Goal: Task Accomplishment & Management: Use online tool/utility

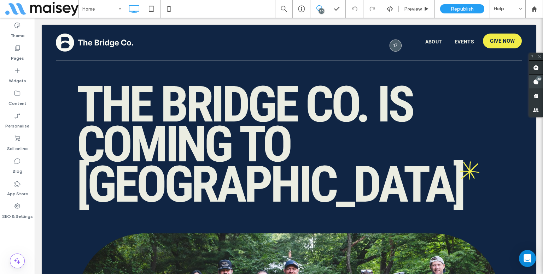
click at [540, 83] on span at bounding box center [536, 82] width 14 height 14
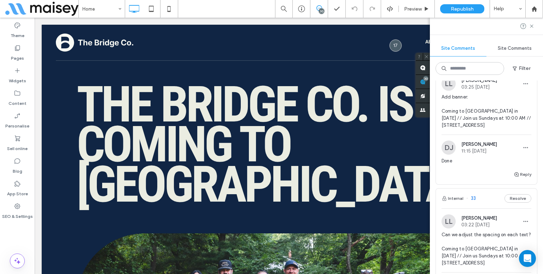
scroll to position [35, 0]
click at [482, 117] on span "Add banner: Coming to Mansfield in 2025 // Join us Sundays at 10:00 AM // 123 M…" at bounding box center [487, 111] width 90 height 35
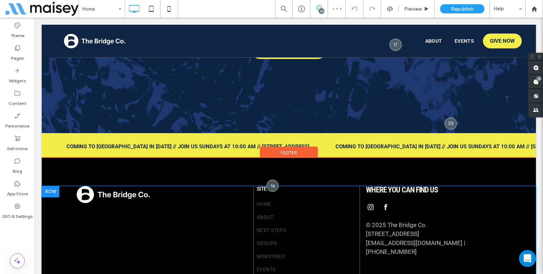
scroll to position [202, 0]
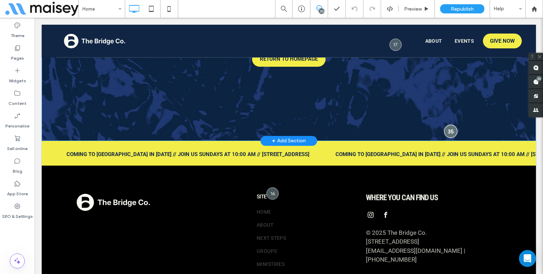
click at [449, 130] on div at bounding box center [451, 131] width 13 height 13
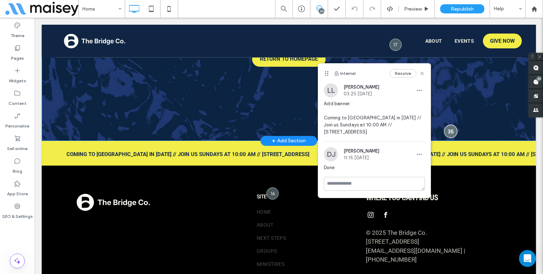
drag, startPoint x: 448, startPoint y: 132, endPoint x: 522, endPoint y: 97, distance: 81.8
click at [448, 132] on div at bounding box center [451, 131] width 13 height 13
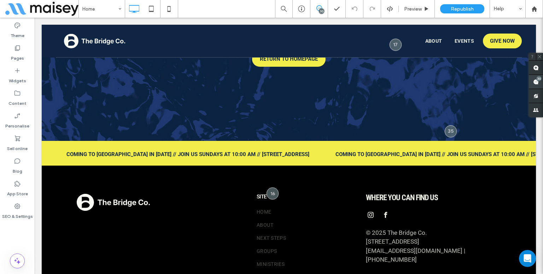
click at [542, 80] on span at bounding box center [536, 82] width 14 height 14
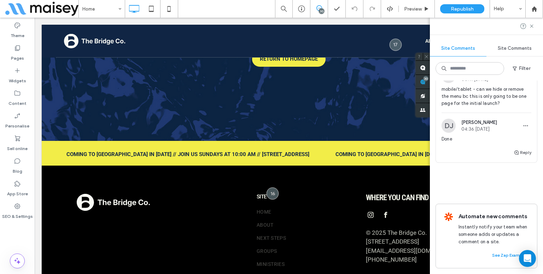
scroll to position [3532, 0]
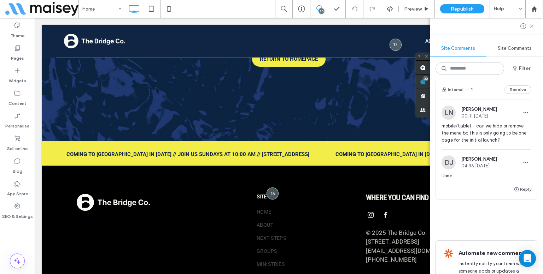
click at [477, 144] on span "mobile/tablet - can we hide or remove the menu bc this is only going to be one …" at bounding box center [487, 133] width 90 height 21
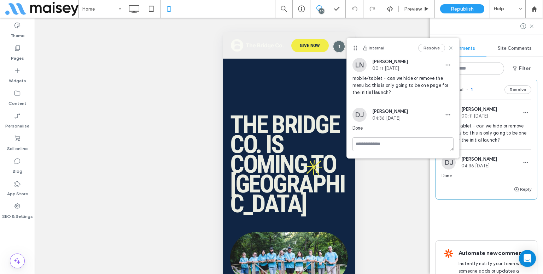
click at [395, 88] on span "mobile/tablet - can we hide or remove the menu bc this is only going to be one …" at bounding box center [403, 85] width 101 height 21
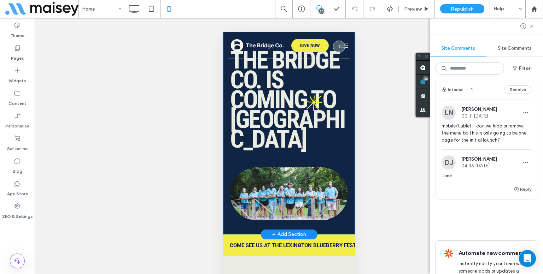
scroll to position [71, 0]
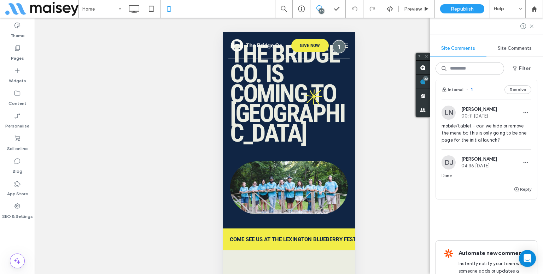
click at [332, 47] on div "menu" at bounding box center [338, 46] width 13 height 13
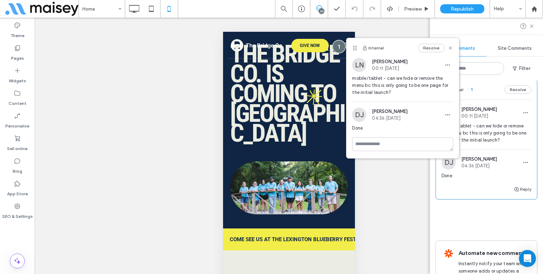
click at [332, 46] on div "menu" at bounding box center [338, 46] width 13 height 13
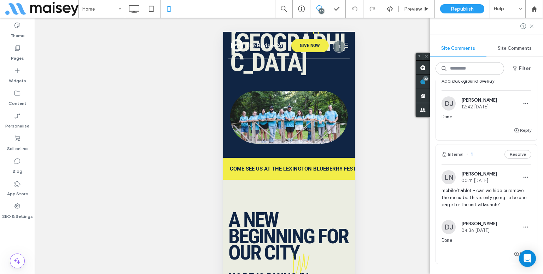
scroll to position [3461, 0]
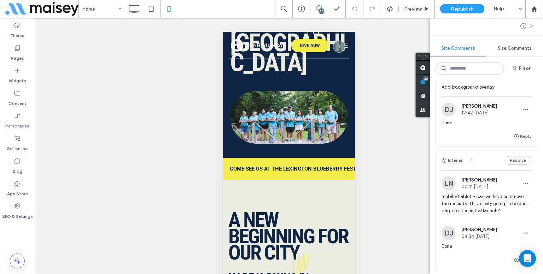
click at [460, 91] on span "Add background overlay" at bounding box center [487, 87] width 90 height 7
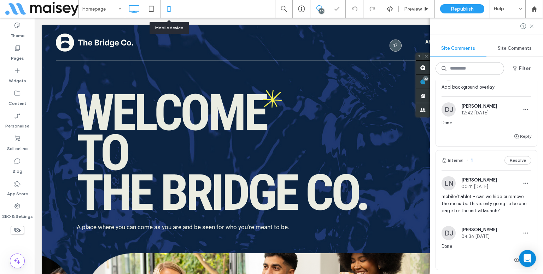
click at [175, 14] on icon at bounding box center [169, 9] width 14 height 14
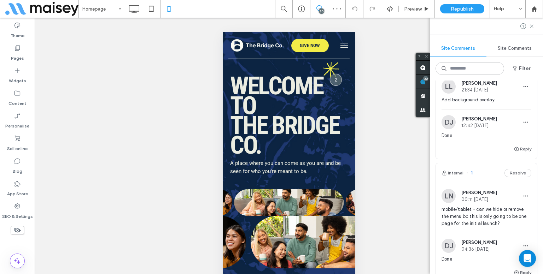
scroll to position [3426, 0]
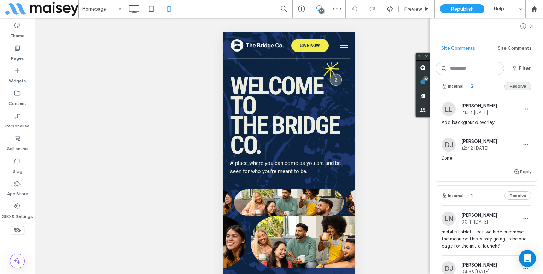
click at [516, 91] on button "Resolve" at bounding box center [518, 86] width 27 height 8
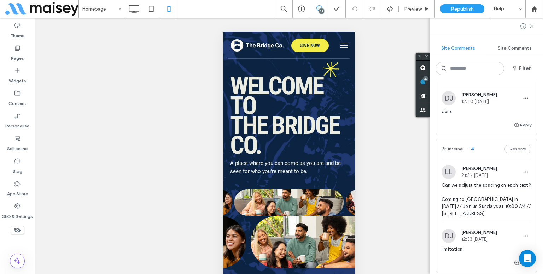
scroll to position [3214, 0]
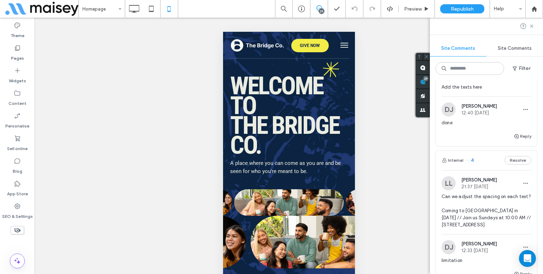
click at [484, 97] on div "Add the texts here" at bounding box center [487, 90] width 90 height 13
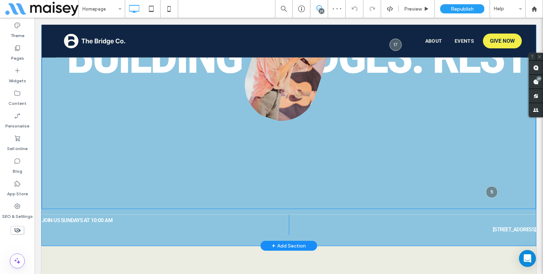
scroll to position [509, 0]
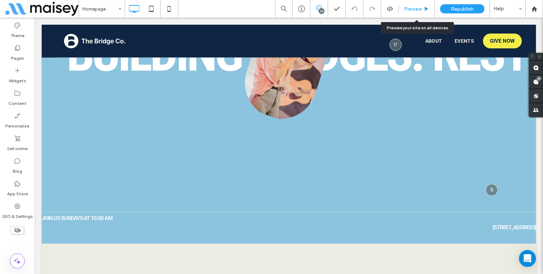
click at [417, 13] on div "Preview" at bounding box center [417, 9] width 36 height 18
click at [415, 10] on span "Preview" at bounding box center [413, 9] width 18 height 6
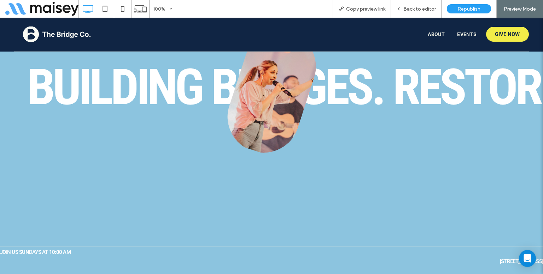
scroll to position [509, 0]
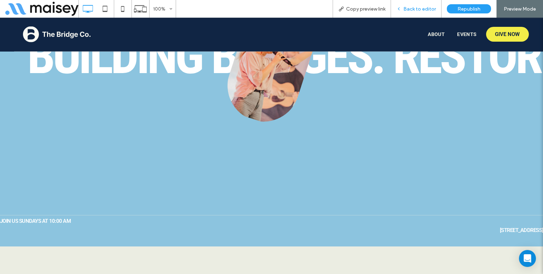
click at [429, 14] on div "Back to editor" at bounding box center [416, 9] width 51 height 18
click at [410, 12] on div "Back to editor" at bounding box center [416, 9] width 51 height 18
click at [415, 5] on div "Back to editor" at bounding box center [416, 9] width 51 height 18
click at [413, 9] on span "Back to editor" at bounding box center [419, 9] width 33 height 6
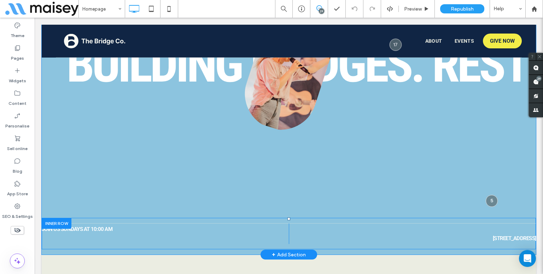
scroll to position [502, 0]
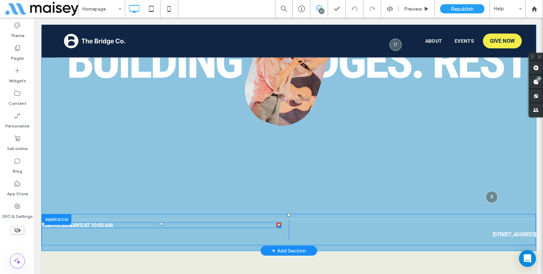
drag, startPoint x: 278, startPoint y: 227, endPoint x: 264, endPoint y: 226, distance: 13.5
click at [264, 226] on div "Join us Sundays at 10:00 AM Click To Paste" at bounding box center [165, 230] width 247 height 21
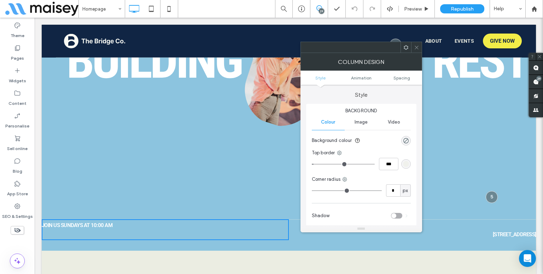
click at [414, 50] on span at bounding box center [416, 47] width 5 height 11
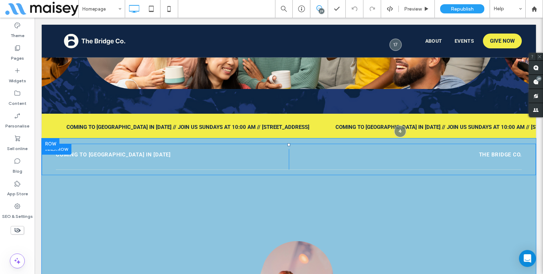
scroll to position [254, 0]
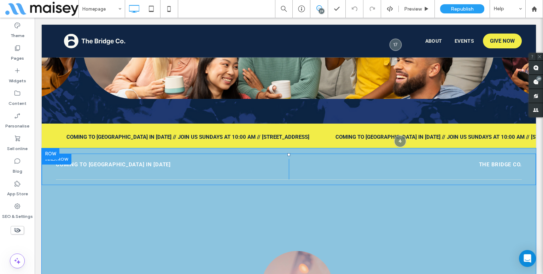
click at [97, 159] on div "Coming to Mansfield in 2025 Click To Paste" at bounding box center [172, 169] width 233 height 21
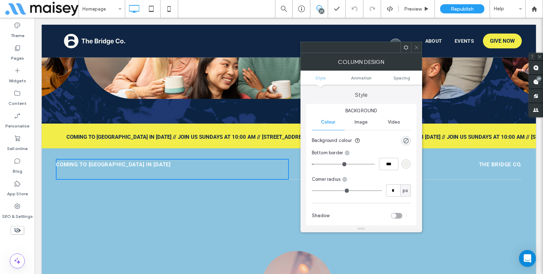
click at [419, 48] on icon at bounding box center [416, 47] width 5 height 5
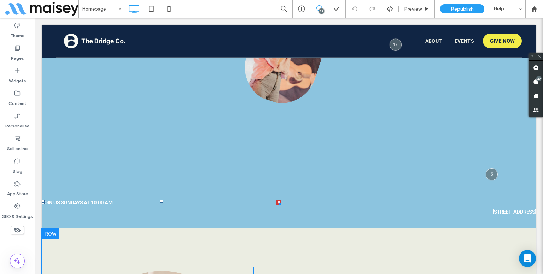
scroll to position [573, 0]
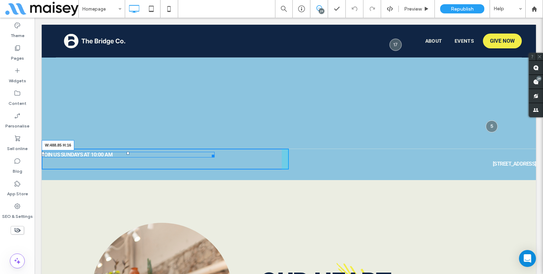
drag, startPoint x: 275, startPoint y: 154, endPoint x: 190, endPoint y: 157, distance: 86.0
click at [190, 157] on div "Join us Sundays at 10:00 AM W:488.85 H:16 Click To Paste" at bounding box center [165, 159] width 247 height 21
drag, startPoint x: 43, startPoint y: 155, endPoint x: 94, endPoint y: 171, distance: 53.5
click at [58, 153] on div "Join us Sundays at 10:00 AM L:40" at bounding box center [117, 155] width 151 height 6
drag, startPoint x: 132, startPoint y: 152, endPoint x: 133, endPoint y: 158, distance: 5.8
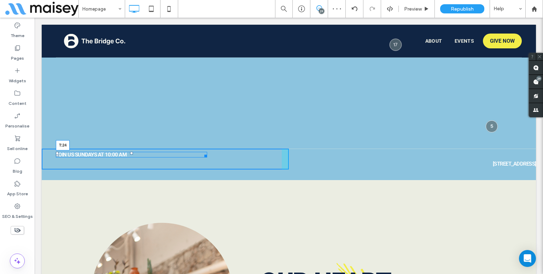
click at [133, 158] on div "Join us Sundays at 10:00 AM T:24" at bounding box center [131, 155] width 151 height 6
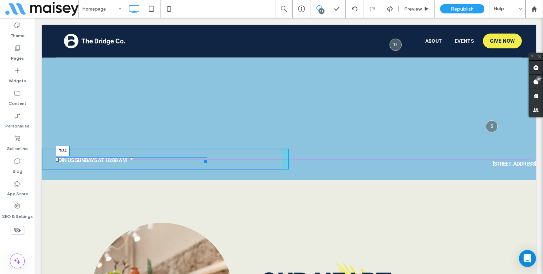
drag, startPoint x: 130, startPoint y: 157, endPoint x: 192, endPoint y: 170, distance: 62.9
click at [131, 161] on div at bounding box center [131, 159] width 3 height 3
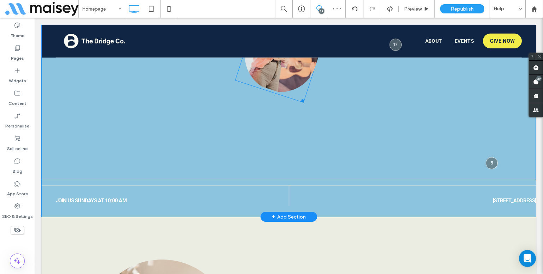
scroll to position [537, 0]
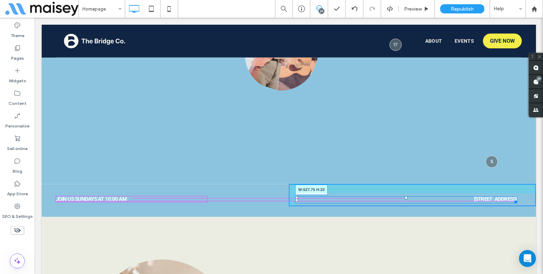
drag, startPoint x: 528, startPoint y: 199, endPoint x: 525, endPoint y: 171, distance: 27.7
click at [512, 198] on div at bounding box center [514, 200] width 5 height 5
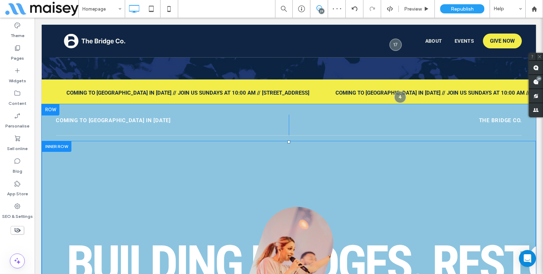
scroll to position [290, 0]
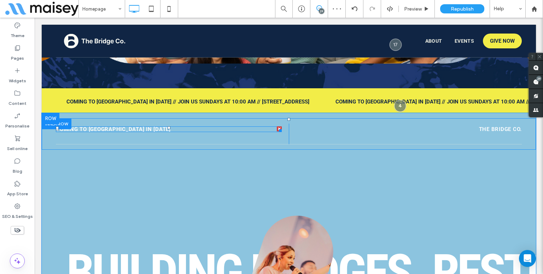
click at [135, 128] on span "Coming to [GEOGRAPHIC_DATA] in [DATE]" at bounding box center [113, 129] width 115 height 6
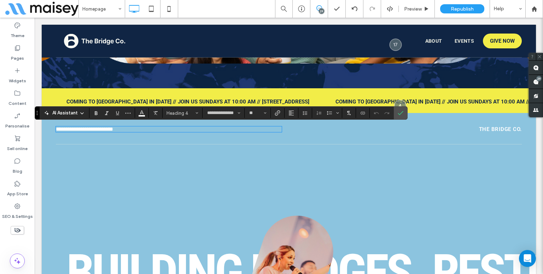
type input "**********"
type input "**"
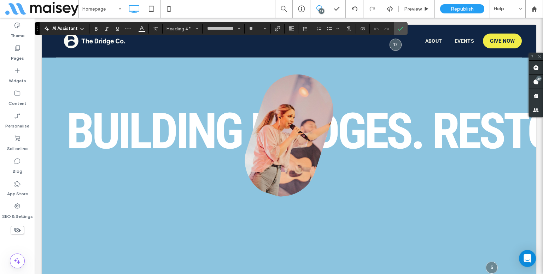
scroll to position [502, 0]
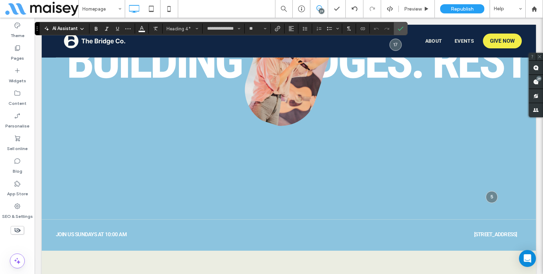
click at [105, 232] on span "Join us Sundays at 10:00 AM" at bounding box center [91, 235] width 71 height 6
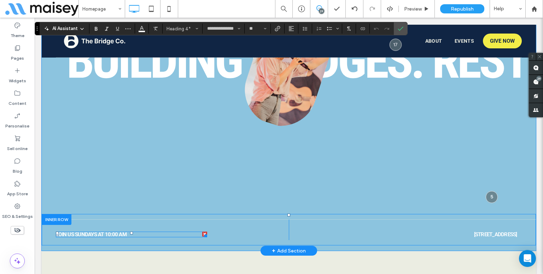
click at [105, 232] on span "Join us Sundays at 10:00 AM" at bounding box center [91, 235] width 71 height 6
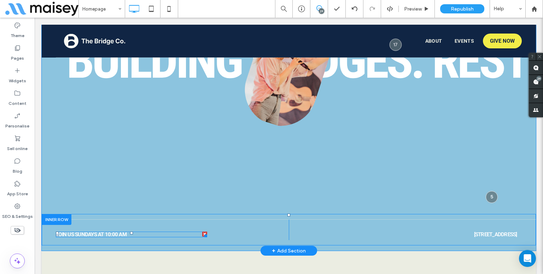
click at [105, 232] on div "Join us Sundays at 10:00 AM" at bounding box center [131, 235] width 151 height 6
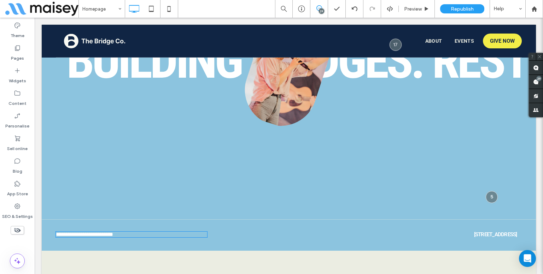
type input "**********"
type input "**"
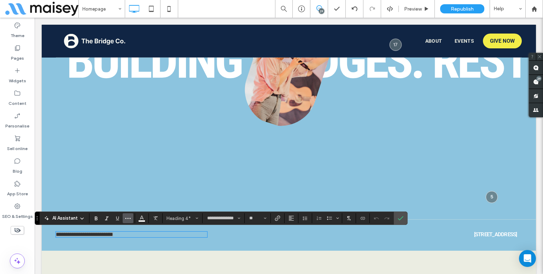
click at [131, 219] on button "More" at bounding box center [128, 219] width 11 height 10
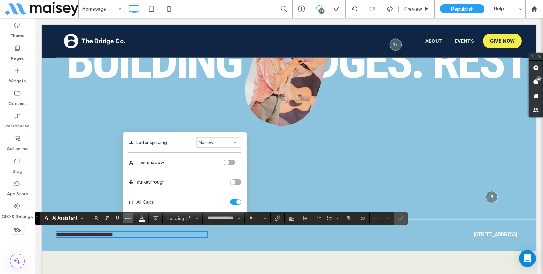
click at [221, 144] on button "Narrow" at bounding box center [219, 142] width 46 height 11
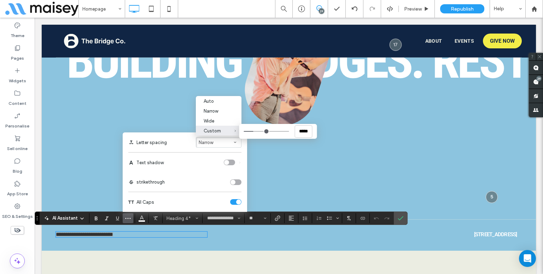
click at [239, 132] on div "*****" at bounding box center [278, 131] width 78 height 15
type input "****"
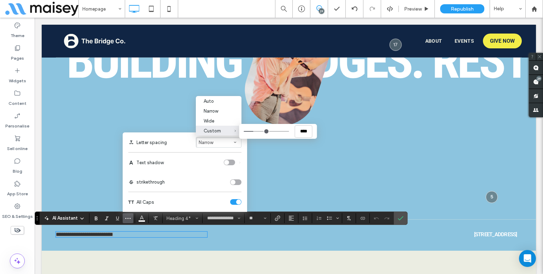
type input "****"
type input "***"
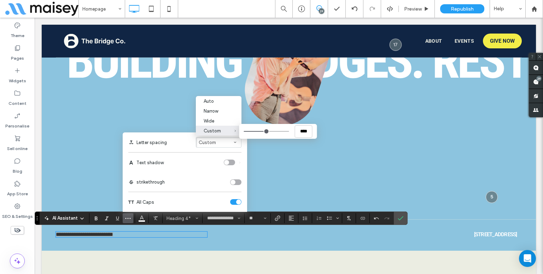
type input "***"
type input "****"
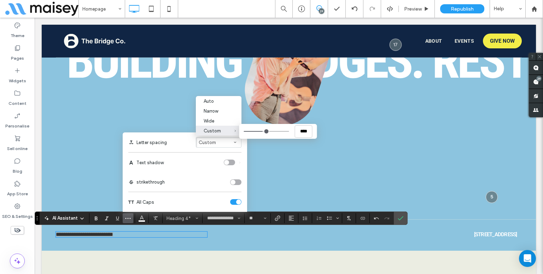
type input "****"
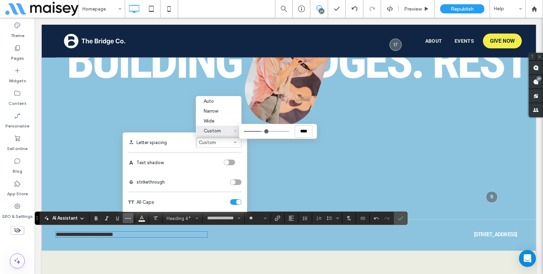
type input "****"
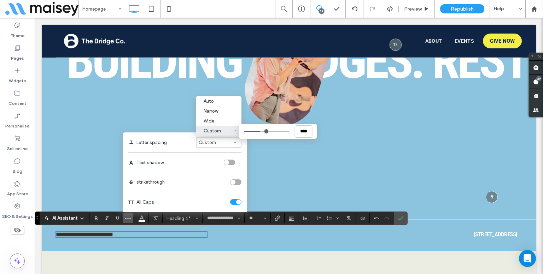
type input "****"
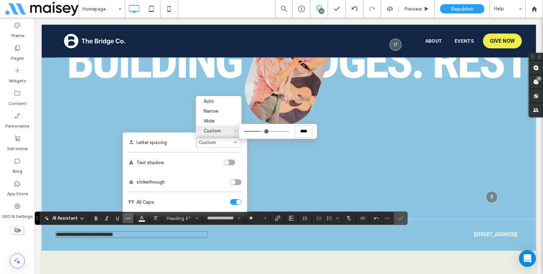
click at [260, 132] on input "Custom ****" at bounding box center [266, 131] width 45 height 1
click at [398, 217] on icon "Confirm" at bounding box center [401, 219] width 6 height 6
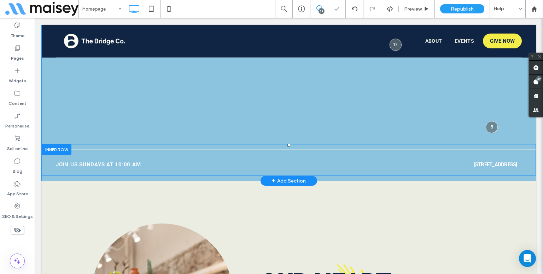
scroll to position [573, 0]
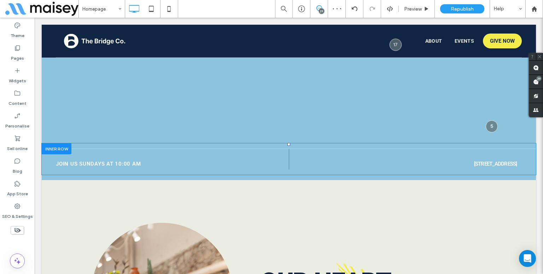
click at [474, 164] on span "[STREET_ADDRESS]" at bounding box center [495, 164] width 43 height 6
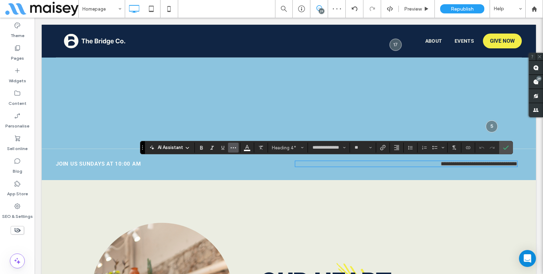
click at [233, 151] on span "More" at bounding box center [234, 147] width 6 height 9
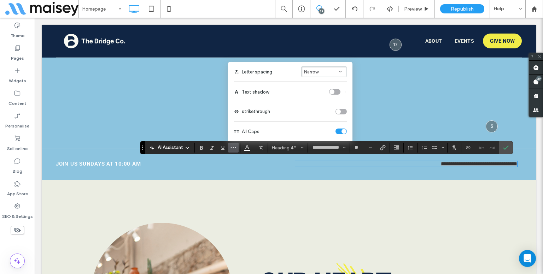
click at [340, 69] on span "Letter spacing" at bounding box center [340, 71] width 3 height 9
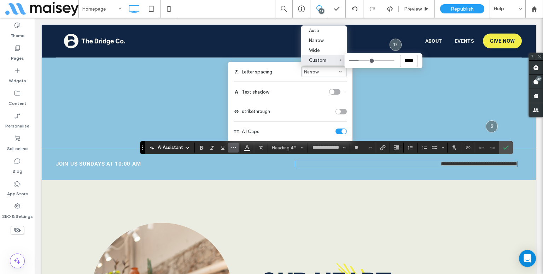
type input "*****"
type input "*"
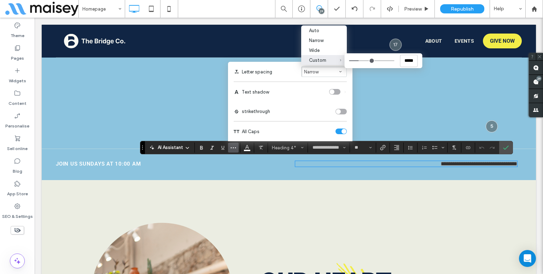
type input "*"
type input "***"
type input "*"
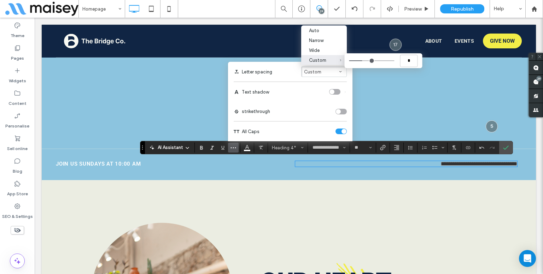
type input "****"
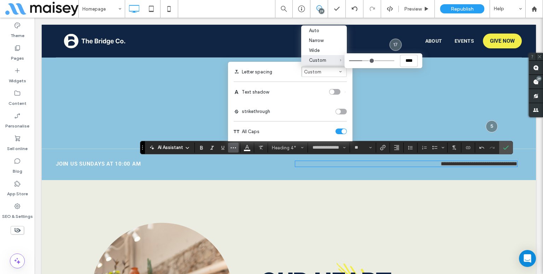
type input "****"
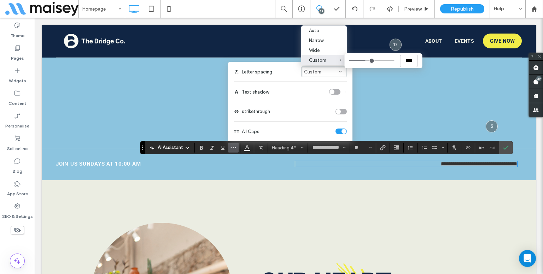
drag, startPoint x: 361, startPoint y: 60, endPoint x: 366, endPoint y: 62, distance: 4.6
type input "****"
click at [366, 61] on input "Custom ****" at bounding box center [371, 60] width 45 height 1
click at [508, 147] on label "Confirm" at bounding box center [506, 147] width 11 height 13
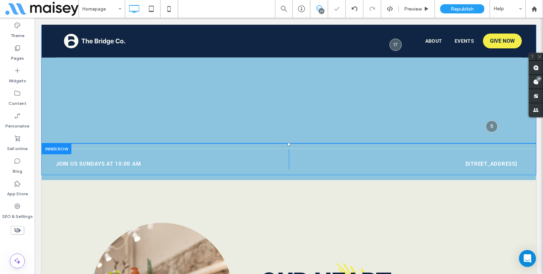
click at [481, 122] on div "Building Bridges. Restoring Lives. Building Bridges. Restoring Lives. Building …" at bounding box center [289, 5] width 494 height 277
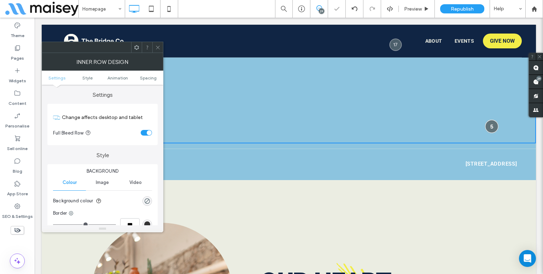
click at [486, 125] on div at bounding box center [492, 126] width 13 height 13
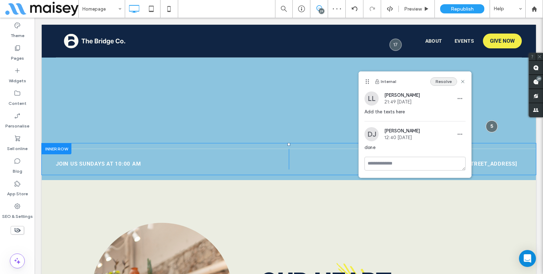
click at [447, 82] on button "Resolve" at bounding box center [443, 81] width 27 height 8
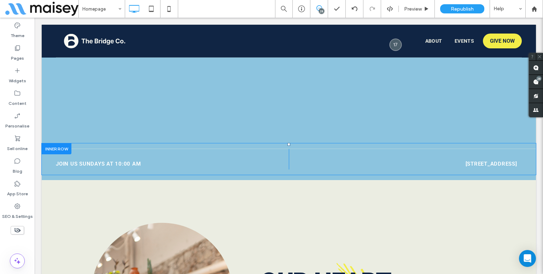
scroll to position [785, 0]
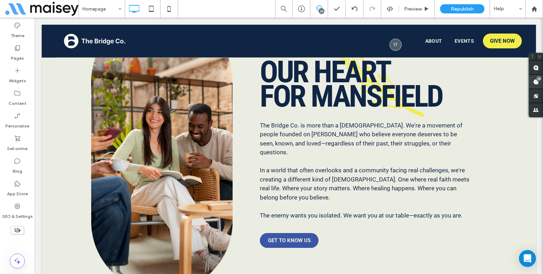
click at [532, 82] on span at bounding box center [536, 82] width 14 height 14
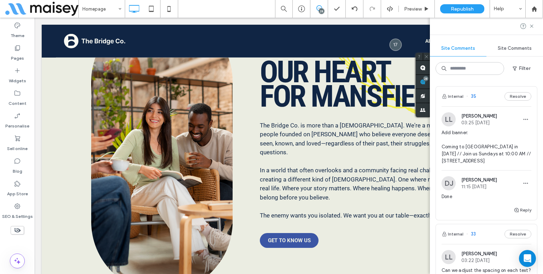
click at [484, 156] on span "Add banner: Coming to Mansfield in 2025 // Join us Sundays at 10:00 AM // 123 M…" at bounding box center [487, 146] width 90 height 35
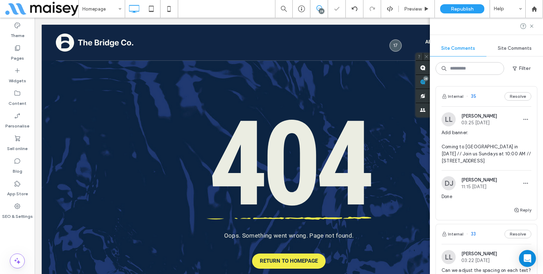
scroll to position [25, 0]
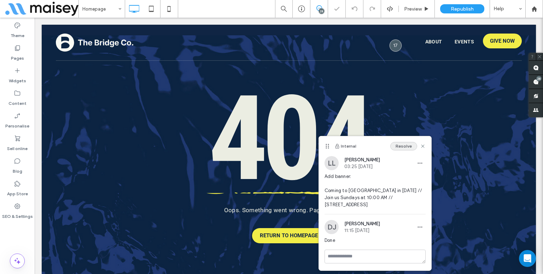
click at [405, 148] on button "Resolve" at bounding box center [403, 146] width 27 height 8
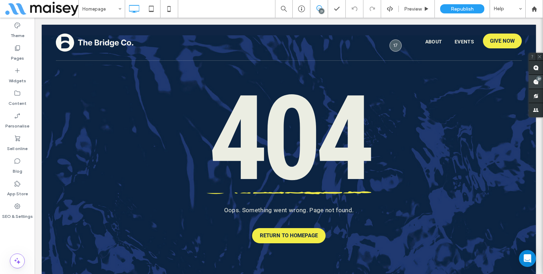
click at [539, 79] on div "27" at bounding box center [538, 78] width 5 height 5
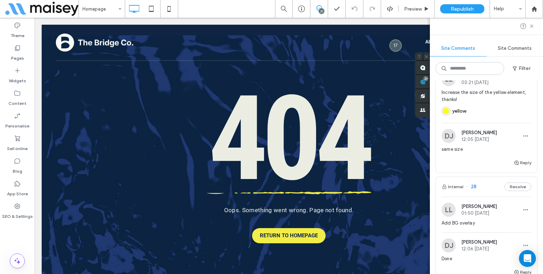
scroll to position [177, 0]
click at [499, 105] on span "Increase the size of the yellow element, thanks!" at bounding box center [487, 98] width 90 height 14
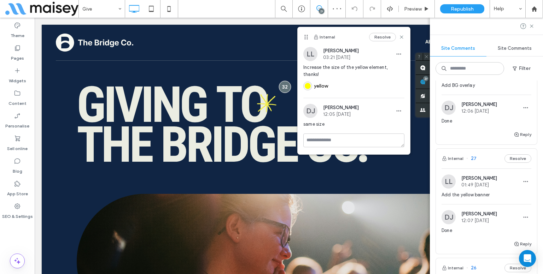
scroll to position [318, 0]
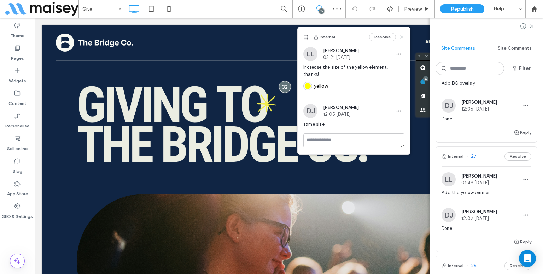
click at [491, 87] on span "Add BG overlay" at bounding box center [487, 83] width 90 height 7
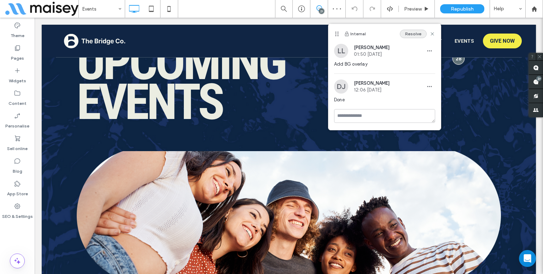
click at [424, 37] on button "Resolve" at bounding box center [413, 34] width 27 height 8
click at [538, 82] on use at bounding box center [536, 82] width 6 height 6
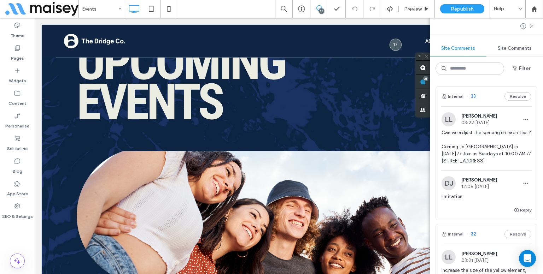
click at [487, 150] on span "Can we adjust the spacing on each text? Coming to Mansfield in 2025 // Join us …" at bounding box center [487, 146] width 90 height 35
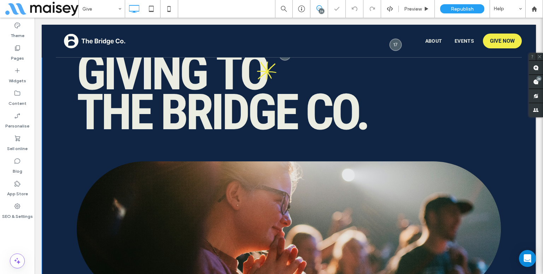
scroll to position [21, 0]
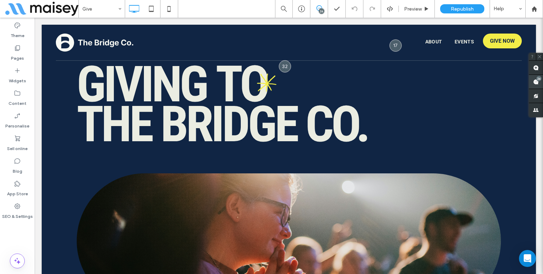
click at [536, 79] on use at bounding box center [536, 82] width 6 height 6
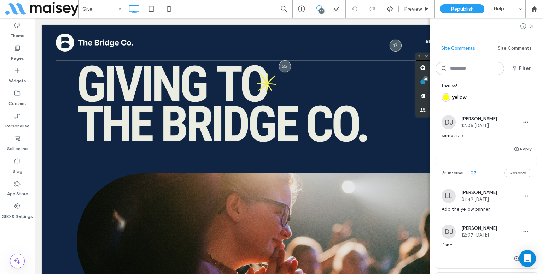
scroll to position [248, 0]
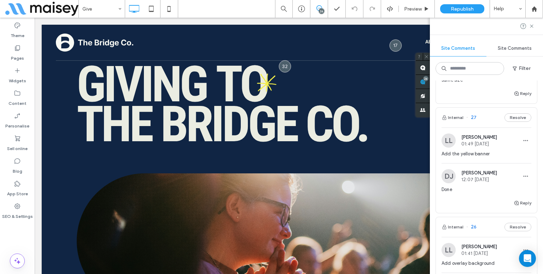
click at [493, 163] on div "Add the yellow banner" at bounding box center [487, 157] width 90 height 13
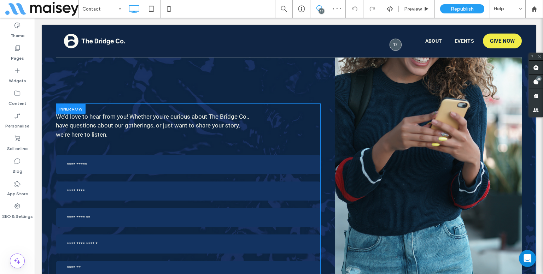
scroll to position [318, 0]
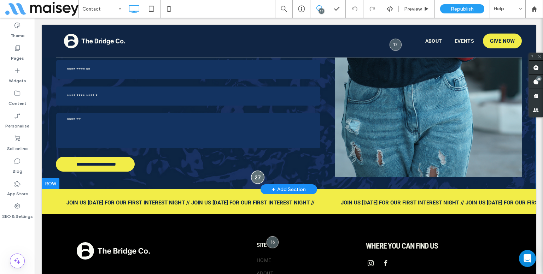
click at [259, 177] on div at bounding box center [257, 177] width 13 height 13
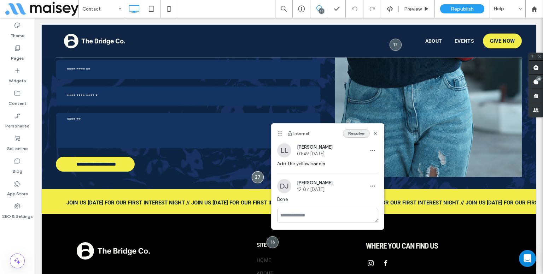
click at [353, 132] on button "Resolve" at bounding box center [356, 133] width 27 height 8
click at [537, 84] on use at bounding box center [536, 82] width 6 height 6
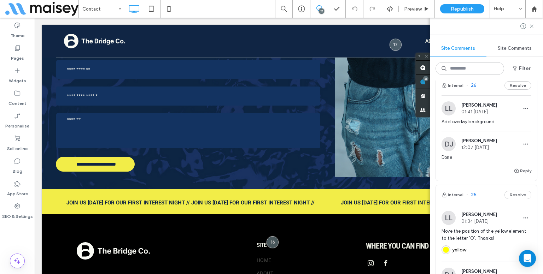
scroll to position [283, 0]
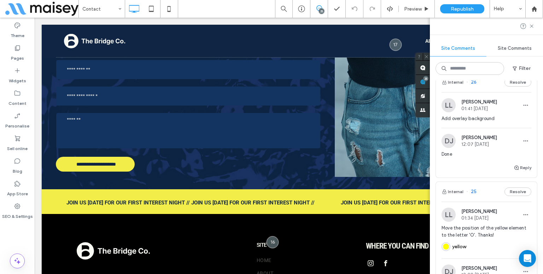
click at [481, 128] on div "Add overlay background" at bounding box center [487, 121] width 90 height 13
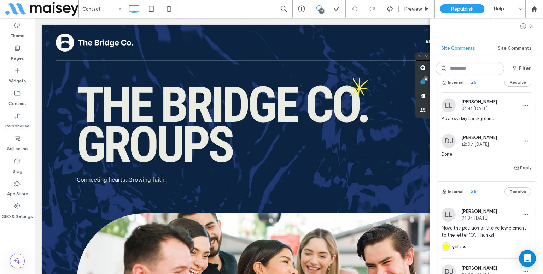
scroll to position [0, 0]
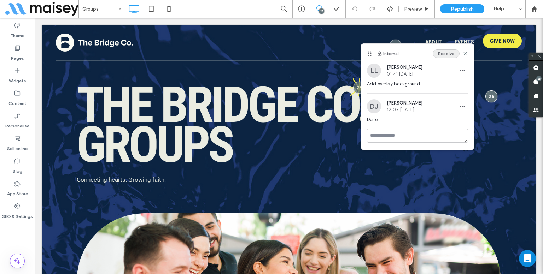
click at [455, 54] on button "Resolve" at bounding box center [446, 54] width 27 height 8
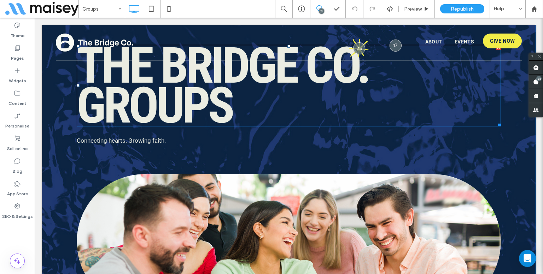
scroll to position [71, 0]
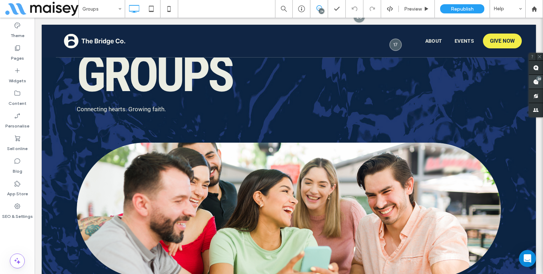
click at [538, 79] on div "24" at bounding box center [538, 78] width 5 height 5
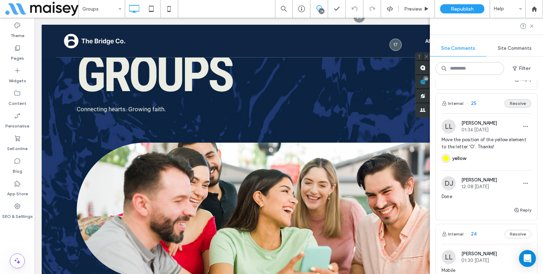
scroll to position [283, 0]
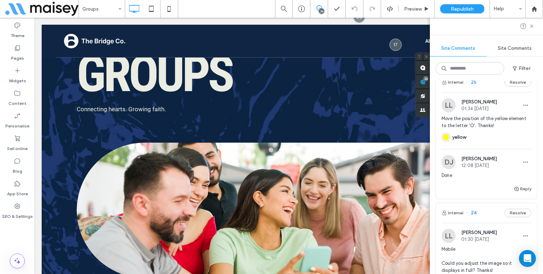
click at [490, 144] on div "yellow" at bounding box center [487, 136] width 90 height 14
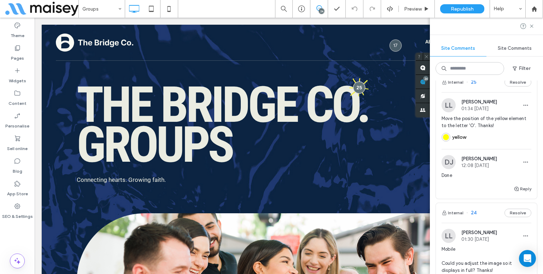
scroll to position [0, 0]
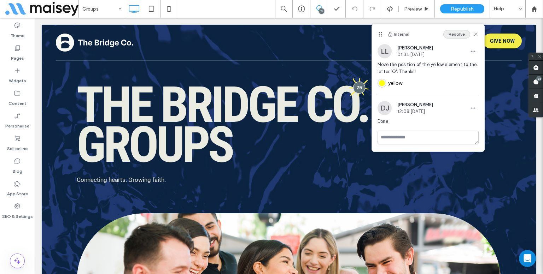
click at [463, 33] on button "Resolve" at bounding box center [456, 34] width 27 height 8
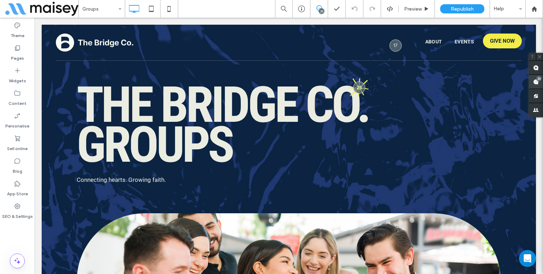
click at [540, 79] on div "23" at bounding box center [538, 78] width 5 height 5
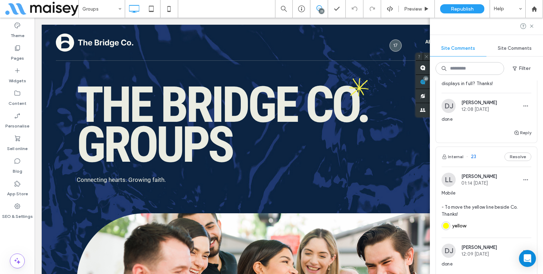
scroll to position [318, 0]
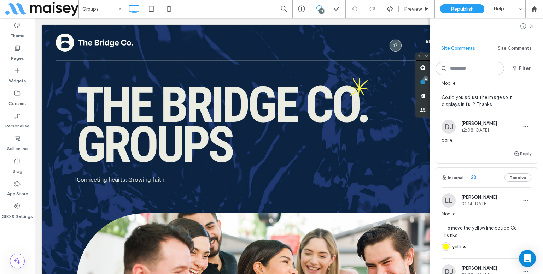
click at [492, 126] on span "Dev Jeffrey" at bounding box center [479, 123] width 36 height 5
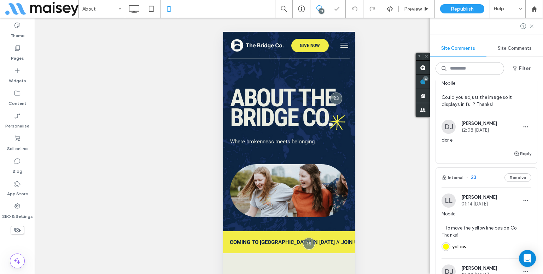
scroll to position [1582, 0]
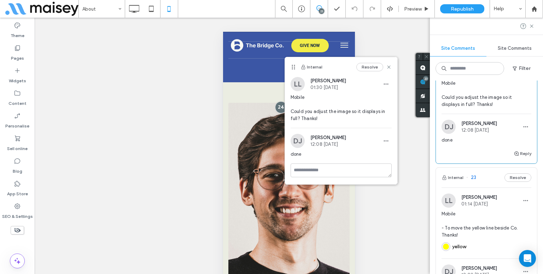
click at [457, 108] on span "Mobile Could you adjust the image so it displays in full? Thanks!" at bounding box center [487, 94] width 90 height 28
click at [459, 108] on span "Mobile Could you adjust the image so it displays in full? Thanks!" at bounding box center [487, 94] width 90 height 28
click at [372, 63] on button "Resolve" at bounding box center [369, 67] width 27 height 8
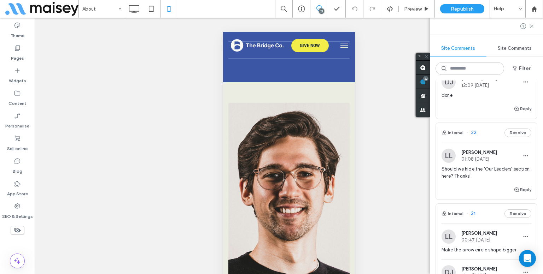
scroll to position [379, 0]
click at [463, 103] on div "done" at bounding box center [487, 96] width 90 height 13
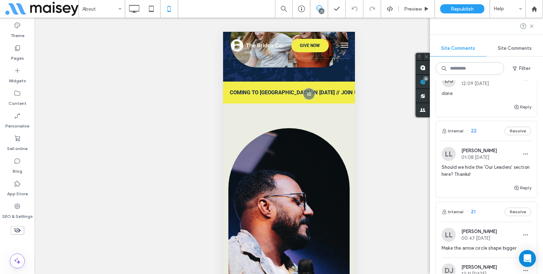
scroll to position [0, 0]
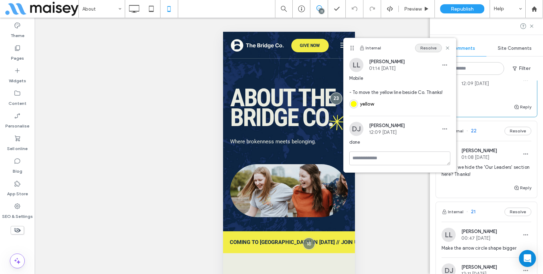
click at [435, 48] on button "Resolve" at bounding box center [428, 48] width 27 height 8
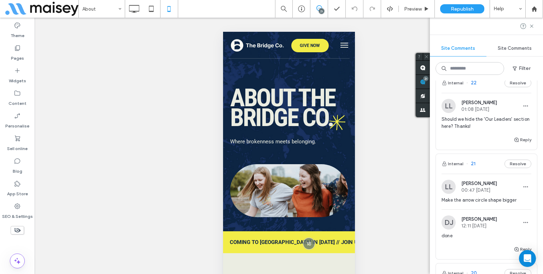
scroll to position [284, 0]
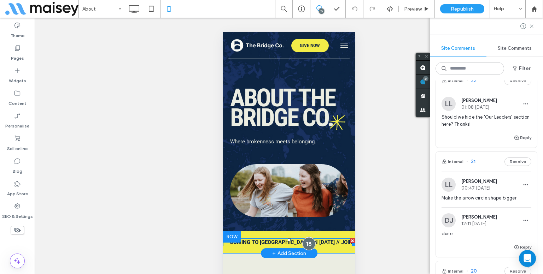
click at [307, 246] on div at bounding box center [308, 244] width 13 height 13
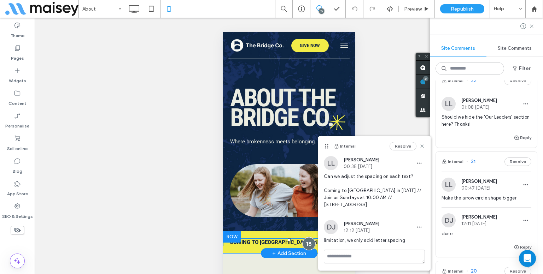
click at [307, 246] on div at bounding box center [308, 244] width 13 height 13
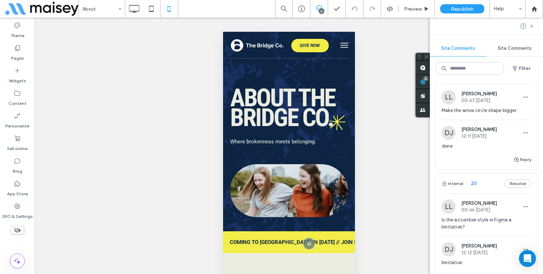
scroll to position [426, 0]
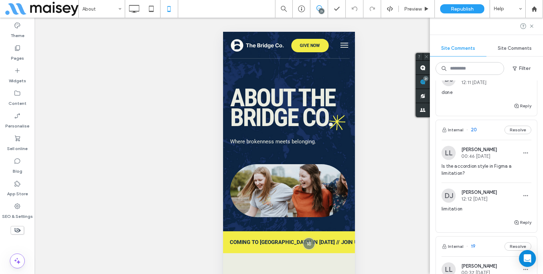
click at [488, 96] on span "done" at bounding box center [487, 92] width 90 height 7
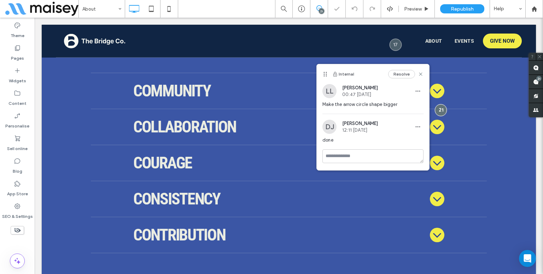
scroll to position [0, 0]
click at [391, 75] on button "Resolve" at bounding box center [401, 74] width 27 height 8
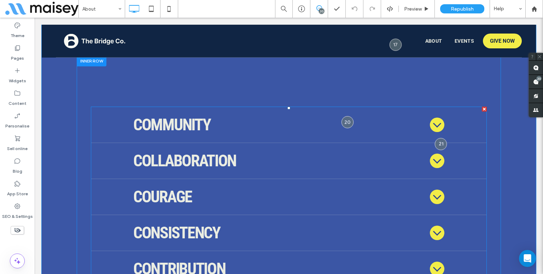
scroll to position [1216, 0]
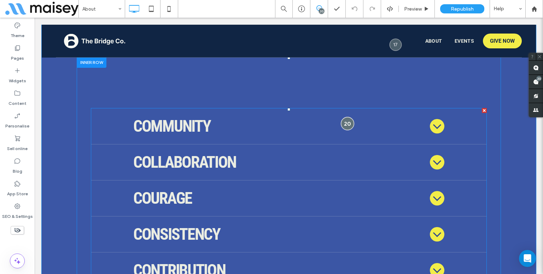
click at [344, 126] on div at bounding box center [347, 123] width 13 height 13
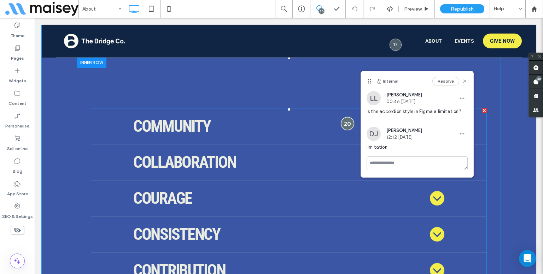
click at [344, 125] on div at bounding box center [347, 123] width 13 height 13
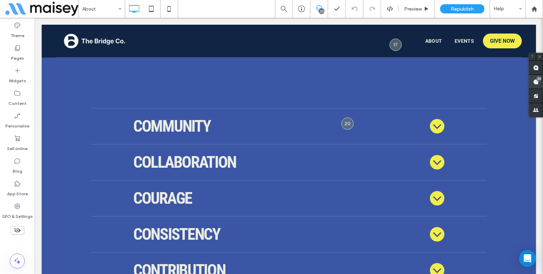
click at [539, 83] on span at bounding box center [536, 82] width 14 height 14
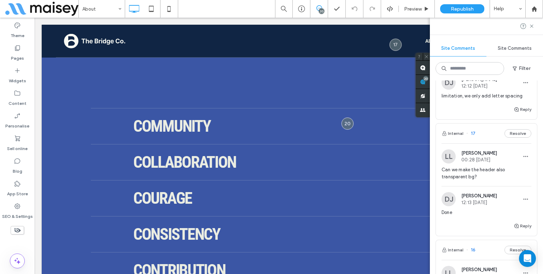
scroll to position [707, 0]
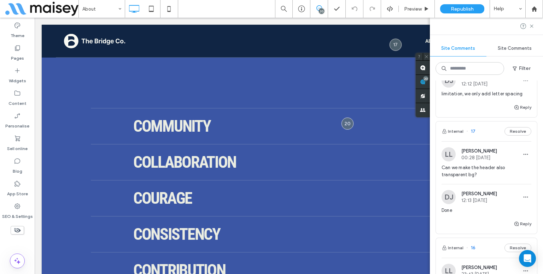
click at [463, 162] on div "LL Lynneth Legaspi 00:28 Aug 13 2025" at bounding box center [470, 154] width 56 height 14
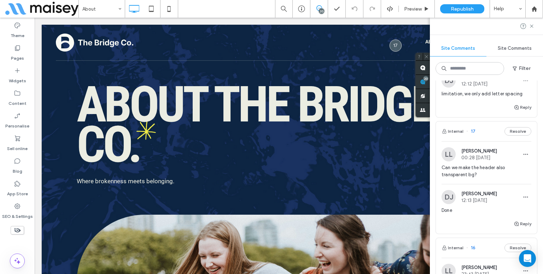
scroll to position [0, 0]
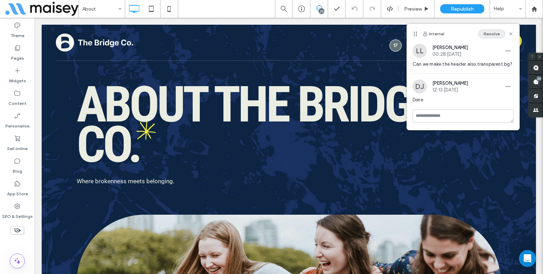
click at [498, 34] on button "Resolve" at bounding box center [491, 34] width 27 height 8
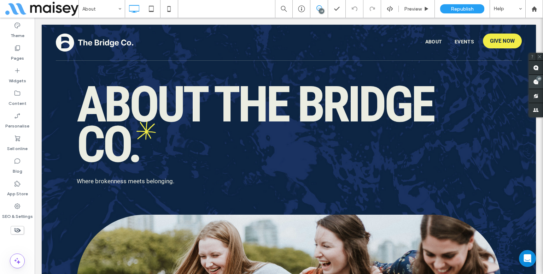
click at [535, 81] on use at bounding box center [536, 82] width 6 height 6
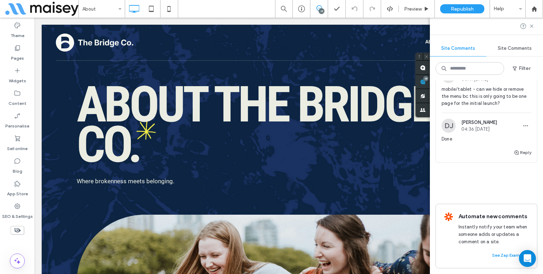
scroll to position [2217, 0]
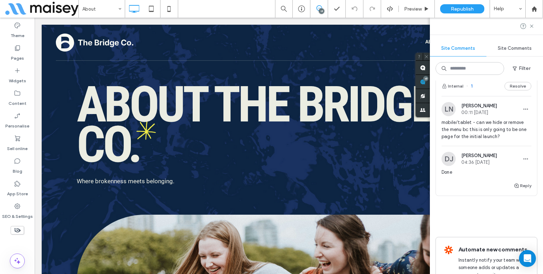
click at [482, 140] on span "mobile/tablet - can we hide or remove the menu bc this is only going to be one …" at bounding box center [487, 129] width 90 height 21
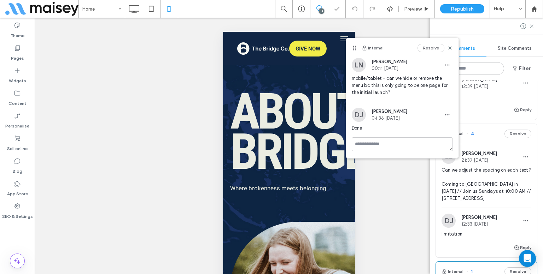
scroll to position [2004, 0]
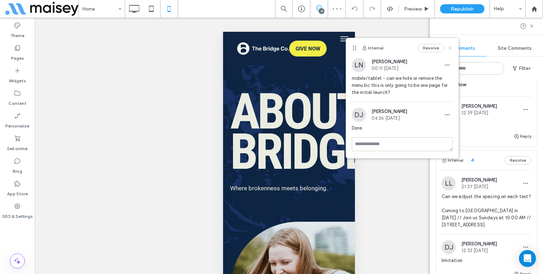
click at [452, 51] on icon at bounding box center [450, 48] width 6 height 6
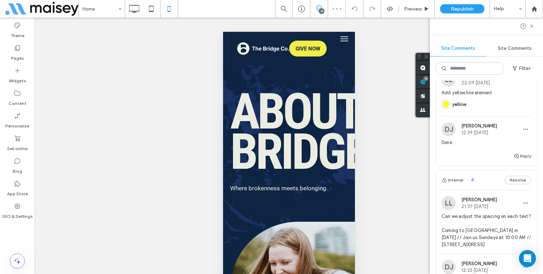
scroll to position [1934, 0]
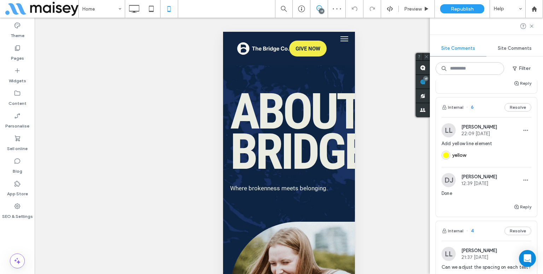
click at [494, 162] on div "yellow" at bounding box center [487, 154] width 90 height 14
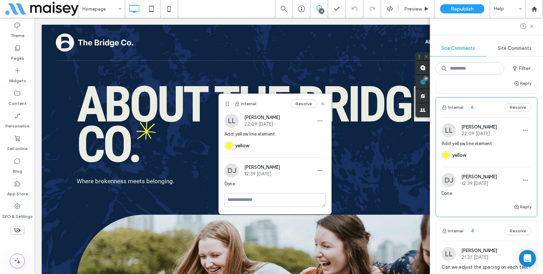
click at [304, 101] on button "Resolve" at bounding box center [303, 104] width 27 height 8
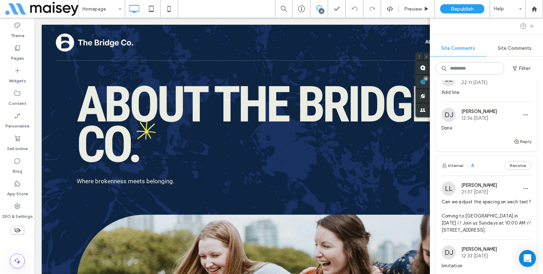
scroll to position [1863, 0]
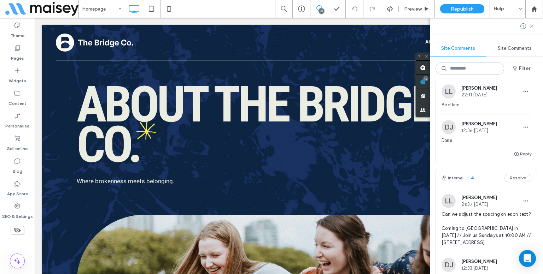
click at [478, 114] on div "Add line" at bounding box center [487, 107] width 90 height 13
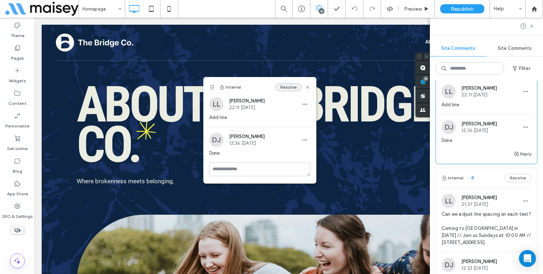
click at [289, 85] on button "Resolve" at bounding box center [288, 87] width 27 height 8
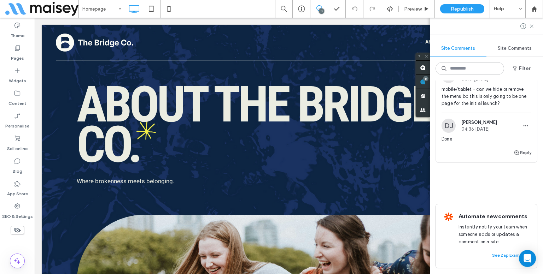
scroll to position [2051, 0]
click at [482, 108] on div "mobile/tablet - can we hide or remove the menu bc this is only going to be one …" at bounding box center [487, 99] width 90 height 27
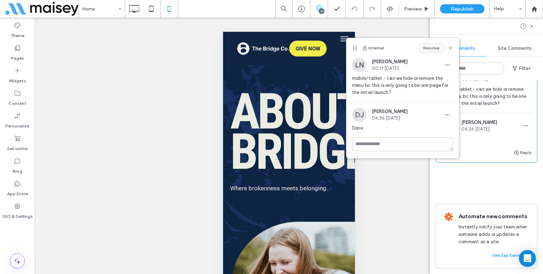
click at [386, 92] on span "mobile/tablet - can we hide or remove the menu bc this is only going to be one …" at bounding box center [402, 85] width 101 height 21
click at [417, 89] on span "mobile/tablet - can we hide or remove the menu bc this is only going to be one …" at bounding box center [402, 85] width 101 height 21
click at [414, 91] on span "mobile/tablet - can we hide or remove the menu bc this is only going to be one …" at bounding box center [402, 85] width 101 height 21
drag, startPoint x: 450, startPoint y: 47, endPoint x: 453, endPoint y: 58, distance: 11.9
click at [449, 46] on icon at bounding box center [451, 48] width 6 height 6
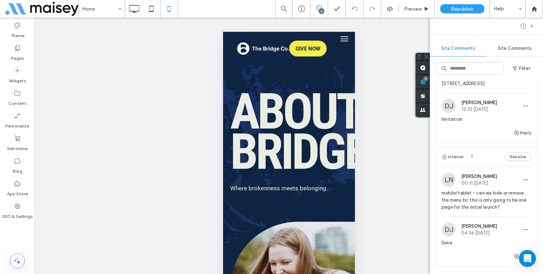
scroll to position [1910, 0]
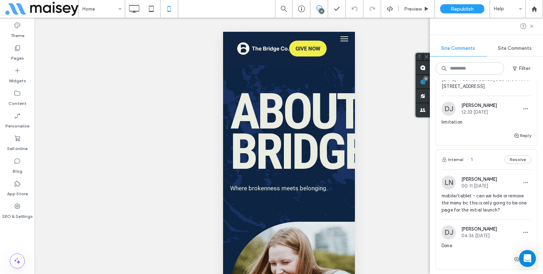
click at [489, 90] on span "Can we adjust the spacing on each text? Coming to Mansfield in 2025 // Join us …" at bounding box center [487, 72] width 90 height 35
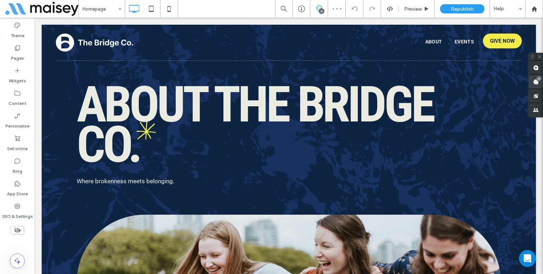
click at [536, 84] on use at bounding box center [536, 82] width 6 height 6
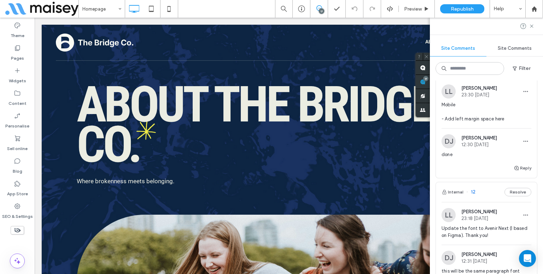
scroll to position [1061, 0]
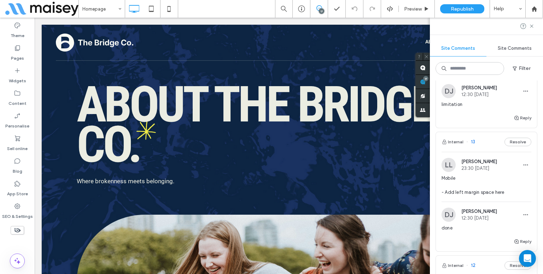
click at [477, 196] on span "Mobile - Add left margin space here" at bounding box center [487, 185] width 90 height 21
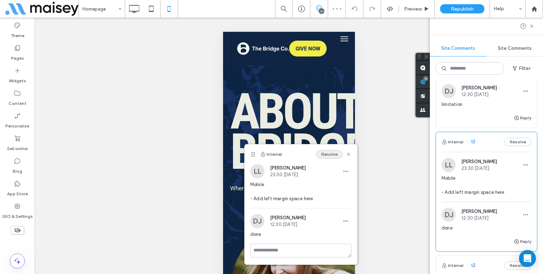
click at [338, 155] on button "Resolve" at bounding box center [329, 154] width 27 height 8
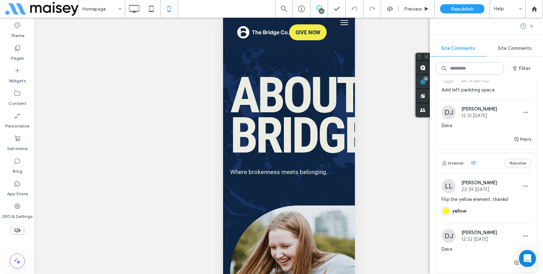
scroll to position [18, 0]
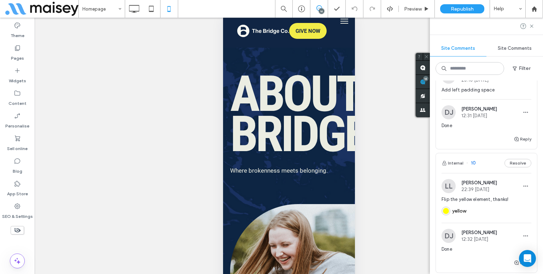
click at [460, 149] on div "Reply" at bounding box center [486, 142] width 101 height 14
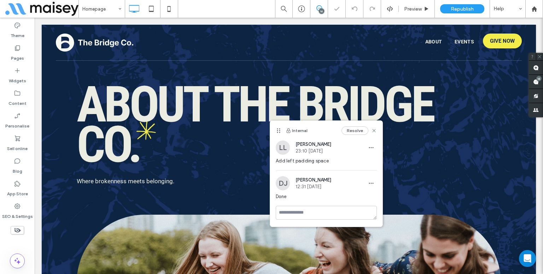
scroll to position [0, 0]
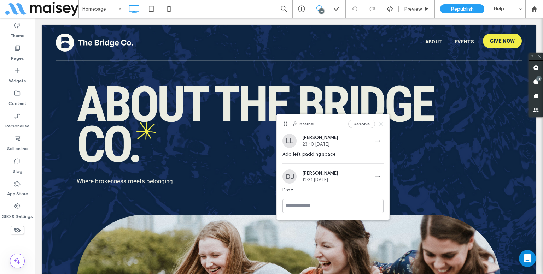
click at [370, 125] on button "Resolve" at bounding box center [361, 124] width 27 height 8
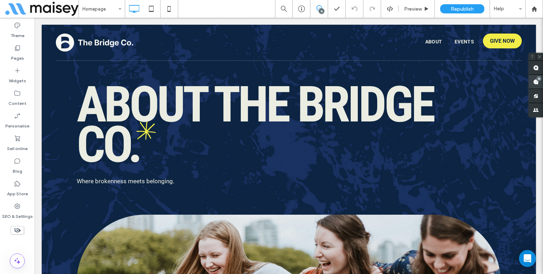
click at [533, 83] on span at bounding box center [536, 82] width 14 height 14
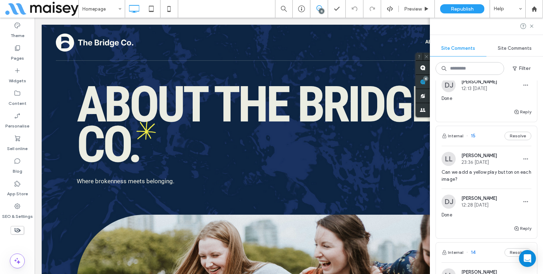
scroll to position [813, 0]
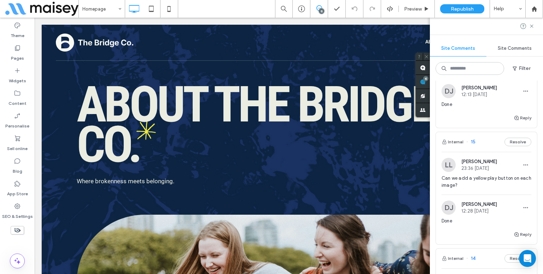
click at [470, 108] on span "Done" at bounding box center [487, 104] width 90 height 7
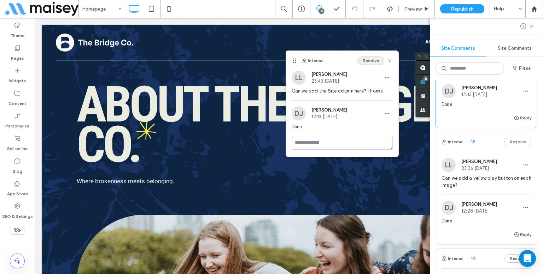
click at [367, 58] on button "Resolve" at bounding box center [371, 61] width 27 height 8
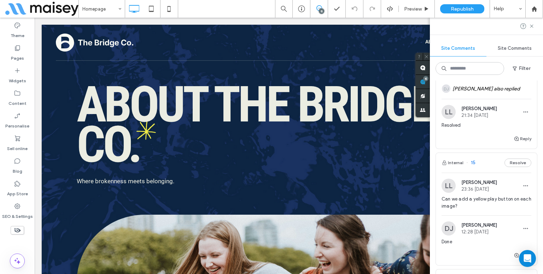
scroll to position [676, 0]
type input "**********"
type input "**"
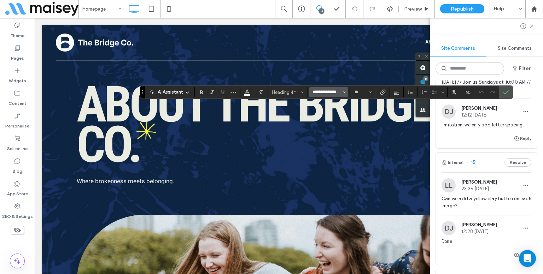
click at [327, 93] on input "**********" at bounding box center [327, 92] width 30 height 6
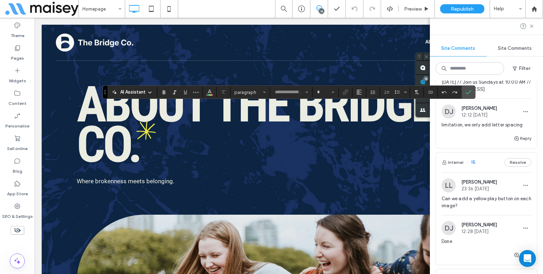
type input "**********"
type input "**"
click at [298, 94] on input "**********" at bounding box center [289, 92] width 30 height 6
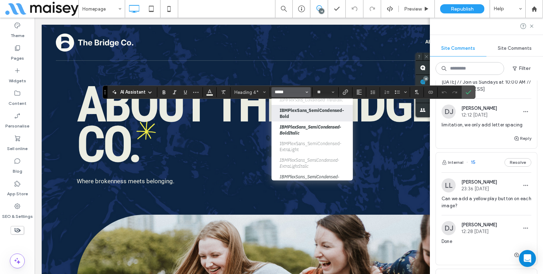
scroll to position [248, 0]
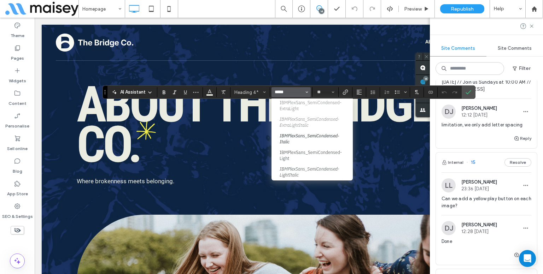
type input "*****"
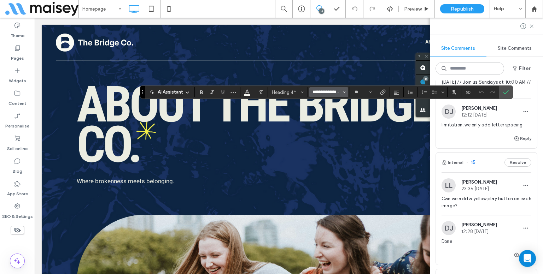
click at [334, 92] on input "**********" at bounding box center [327, 92] width 30 height 6
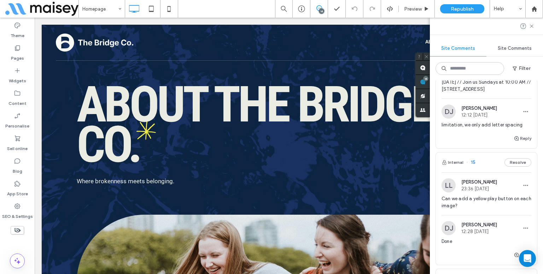
type input "**********"
type input "**"
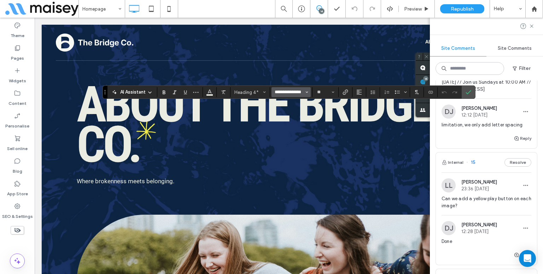
click at [303, 90] on input "**********" at bounding box center [289, 92] width 30 height 6
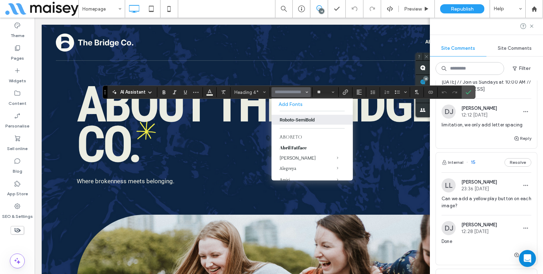
type input "*"
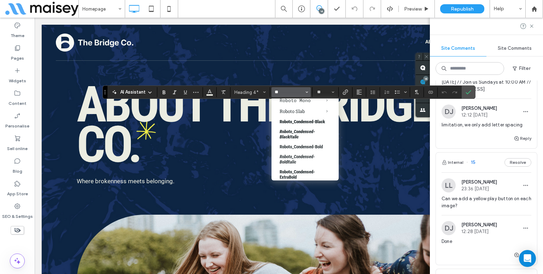
scroll to position [116, 0]
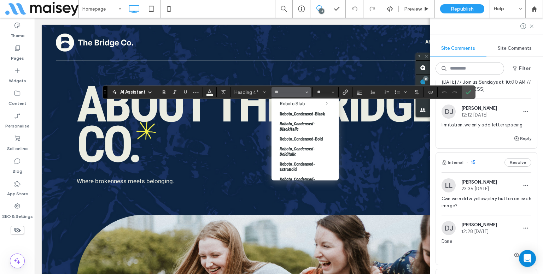
click at [281, 97] on button "**" at bounding box center [291, 92] width 39 height 10
type input "**********"
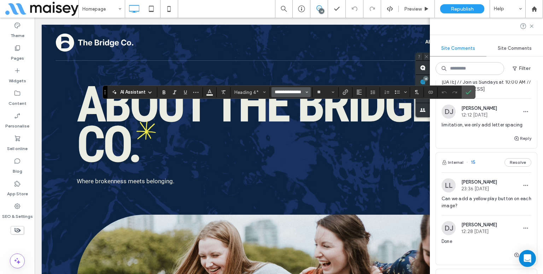
click at [292, 91] on input "**********" at bounding box center [289, 92] width 30 height 6
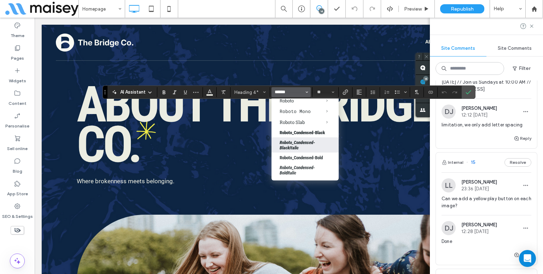
scroll to position [35, 0]
click at [303, 129] on label "Roboto_Condensed-Black" at bounding box center [305, 134] width 67 height 10
type input "**********"
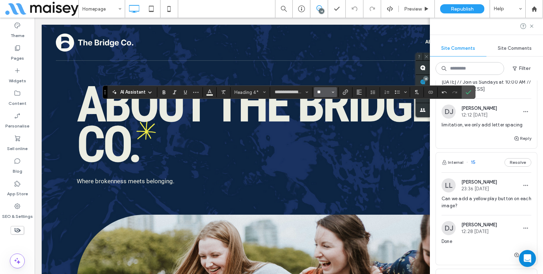
click at [318, 95] on input "**" at bounding box center [324, 92] width 14 height 6
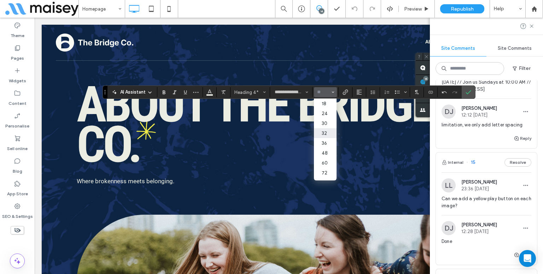
scroll to position [71, 0]
click at [329, 115] on label "24" at bounding box center [325, 112] width 23 height 10
type input "**"
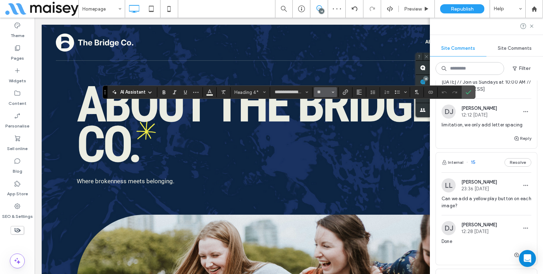
click at [332, 90] on span "Size" at bounding box center [333, 92] width 3 height 9
type input "**"
click at [467, 93] on use "Confirm" at bounding box center [469, 93] width 6 height 4
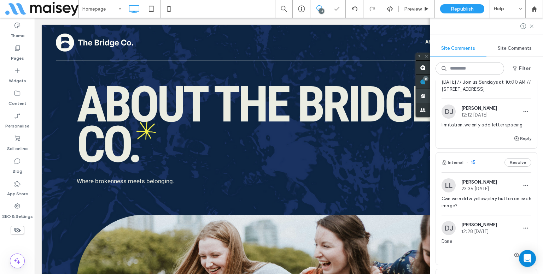
type input "**********"
type input "**"
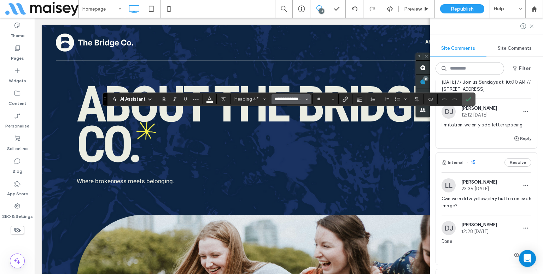
click at [295, 100] on input "**********" at bounding box center [289, 100] width 30 height 6
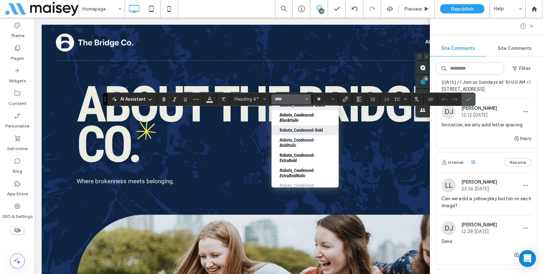
click at [309, 128] on label "Roboto_Condensed-Bold" at bounding box center [305, 131] width 67 height 10
type input "**********"
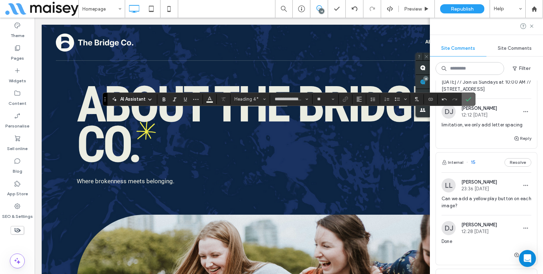
click at [471, 99] on label "Confirm" at bounding box center [468, 99] width 11 height 13
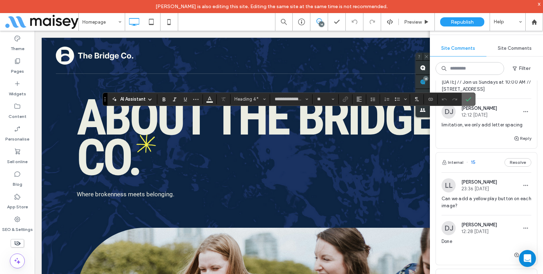
click at [469, 101] on icon "Confirm" at bounding box center [469, 100] width 6 height 6
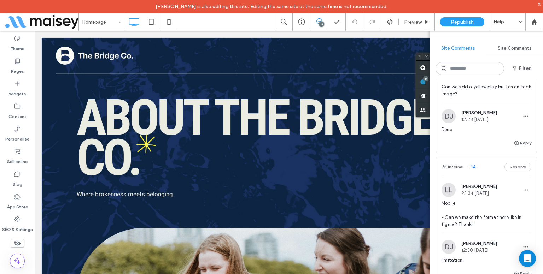
scroll to position [782, 0]
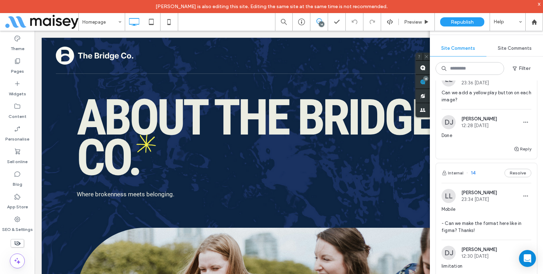
click at [481, 128] on span "12:28 Aug 13 2025" at bounding box center [479, 125] width 36 height 5
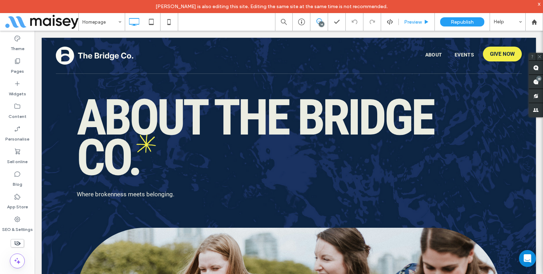
click at [430, 23] on div "Preview" at bounding box center [417, 22] width 36 height 6
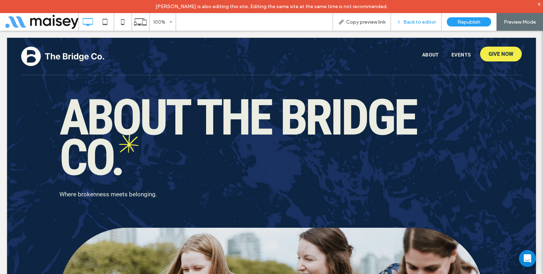
click at [432, 23] on span "Back to editor" at bounding box center [419, 22] width 33 height 6
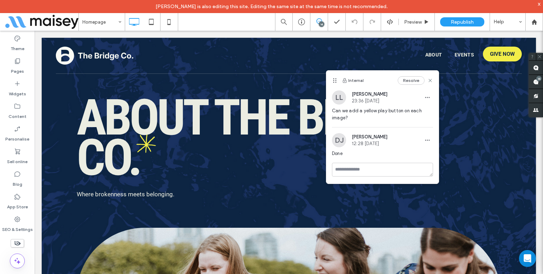
click at [405, 77] on button "Resolve" at bounding box center [411, 80] width 27 height 8
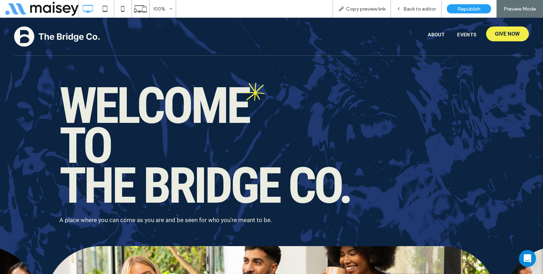
click at [419, 6] on span "Back to editor" at bounding box center [419, 9] width 33 height 6
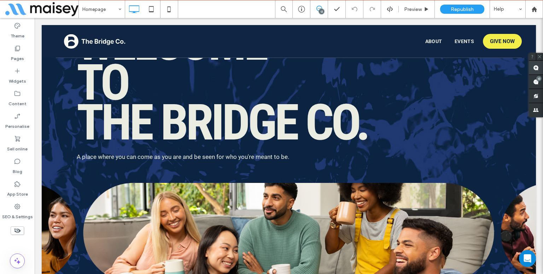
scroll to position [212, 0]
